Goal: Information Seeking & Learning: Learn about a topic

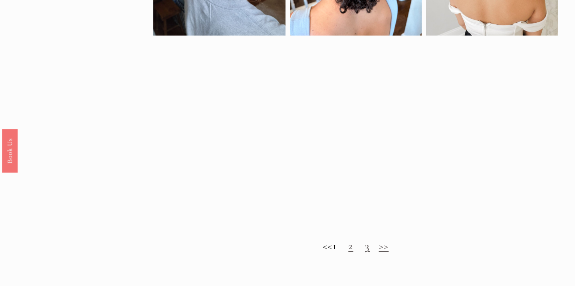
scroll to position [554, 0]
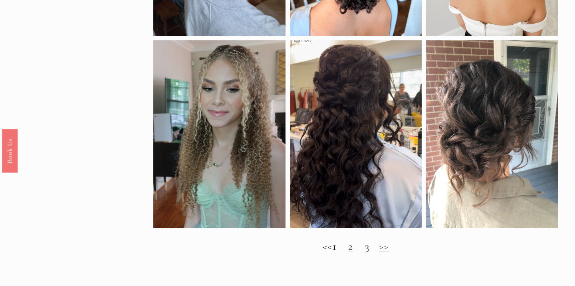
click at [353, 251] on link "2" at bounding box center [350, 246] width 5 height 13
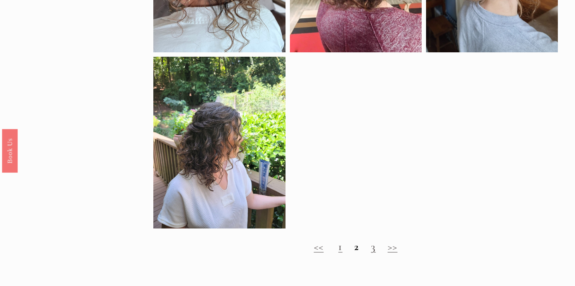
scroll to position [363, 0]
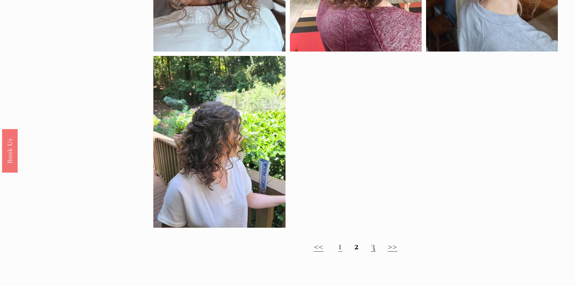
click at [368, 250] on h2 "<< 1 2 3 >>" at bounding box center [355, 246] width 404 height 13
click at [374, 248] on link "3" at bounding box center [373, 245] width 5 height 13
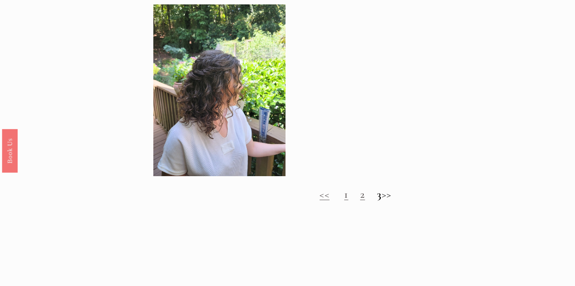
scroll to position [446, 0]
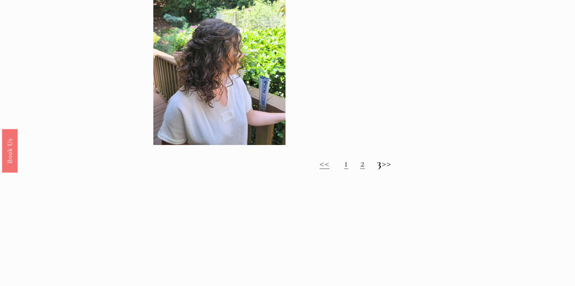
click at [393, 167] on h2 "<< 1 2 3 >>" at bounding box center [355, 163] width 404 height 13
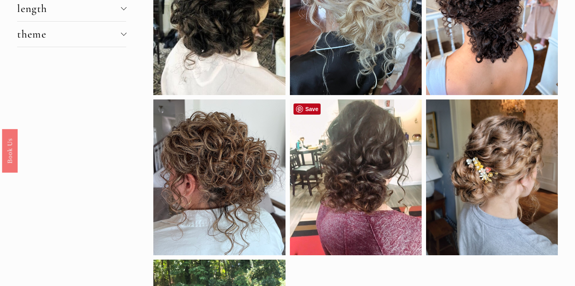
scroll to position [0, 0]
